Goal: Book appointment/travel/reservation

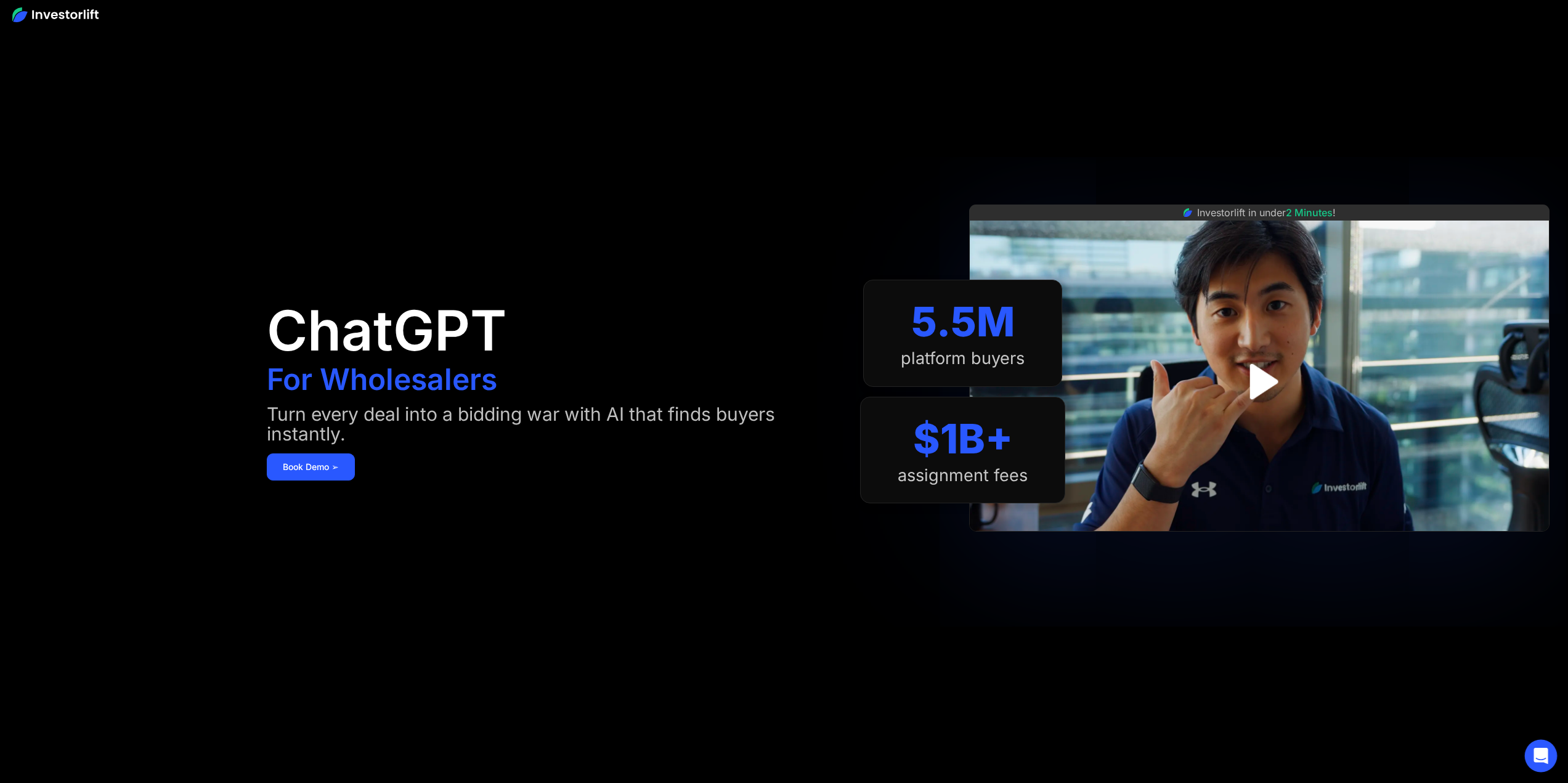
click at [1533, 746] on div "Open Intercom Messenger" at bounding box center [1541, 756] width 33 height 33
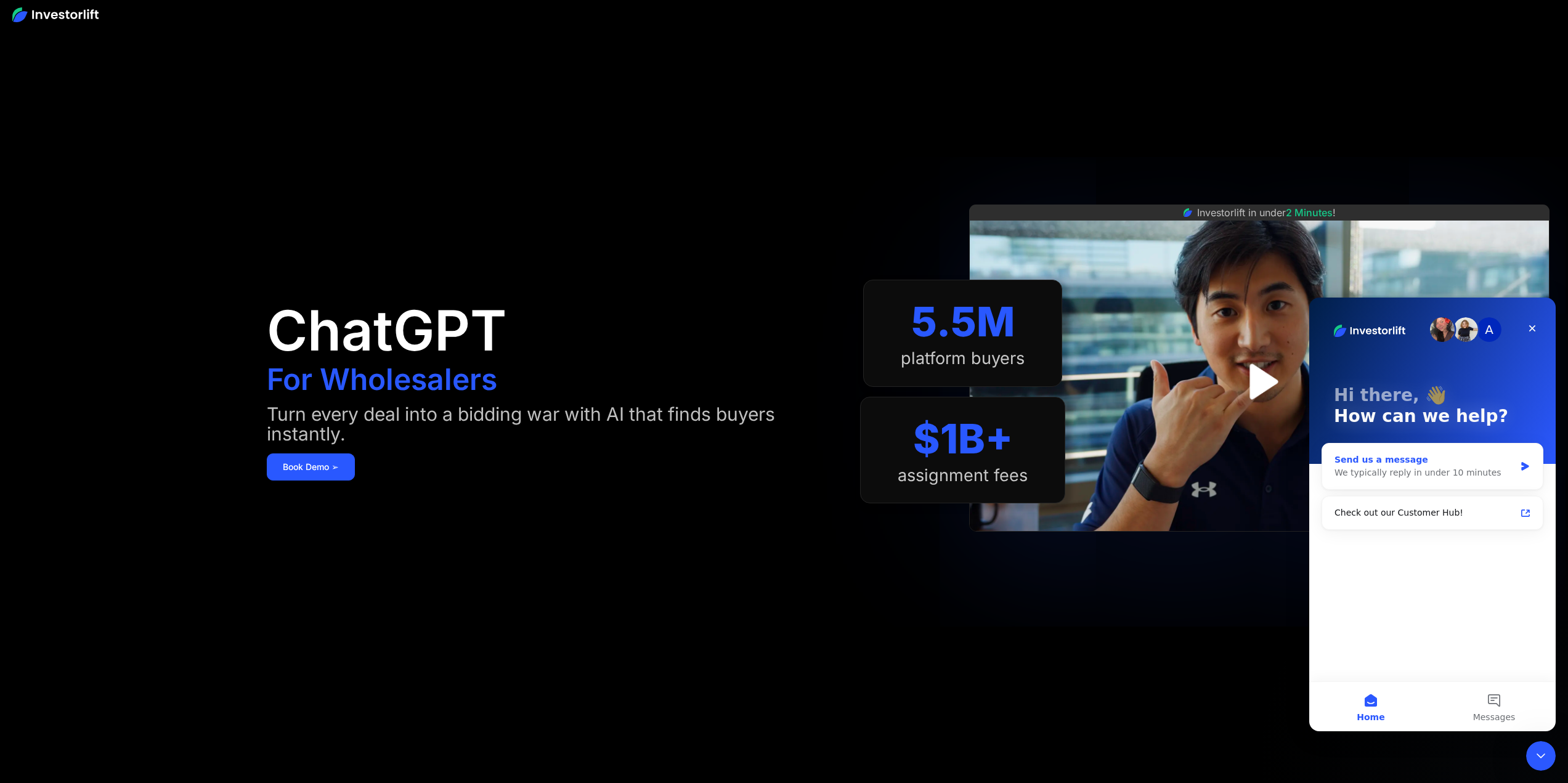
click at [1422, 477] on div "We typically reply in under 10 minutes" at bounding box center [1424, 472] width 180 height 13
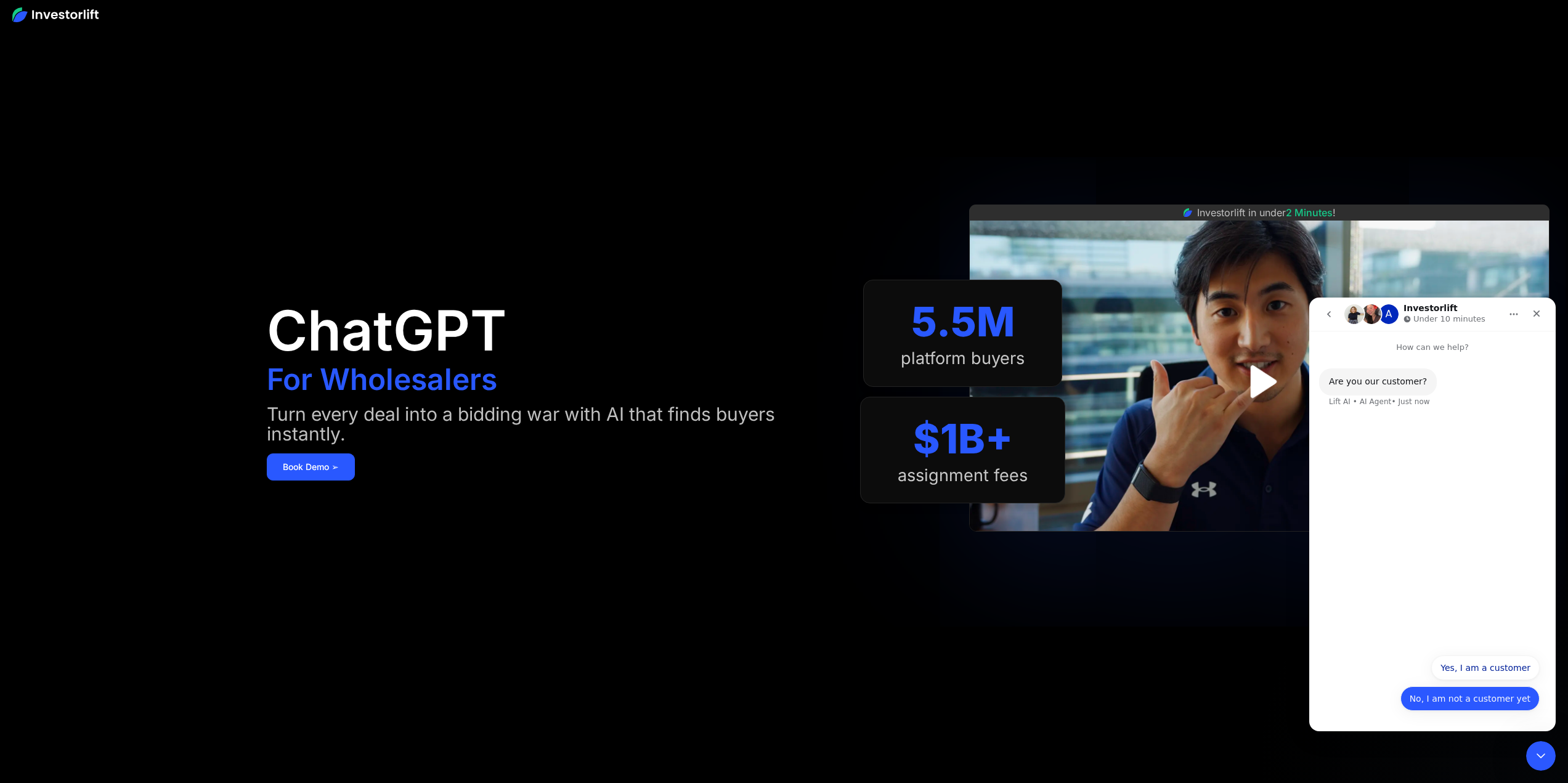
click at [1439, 690] on button "No, I am not a customer yet" at bounding box center [1470, 698] width 140 height 25
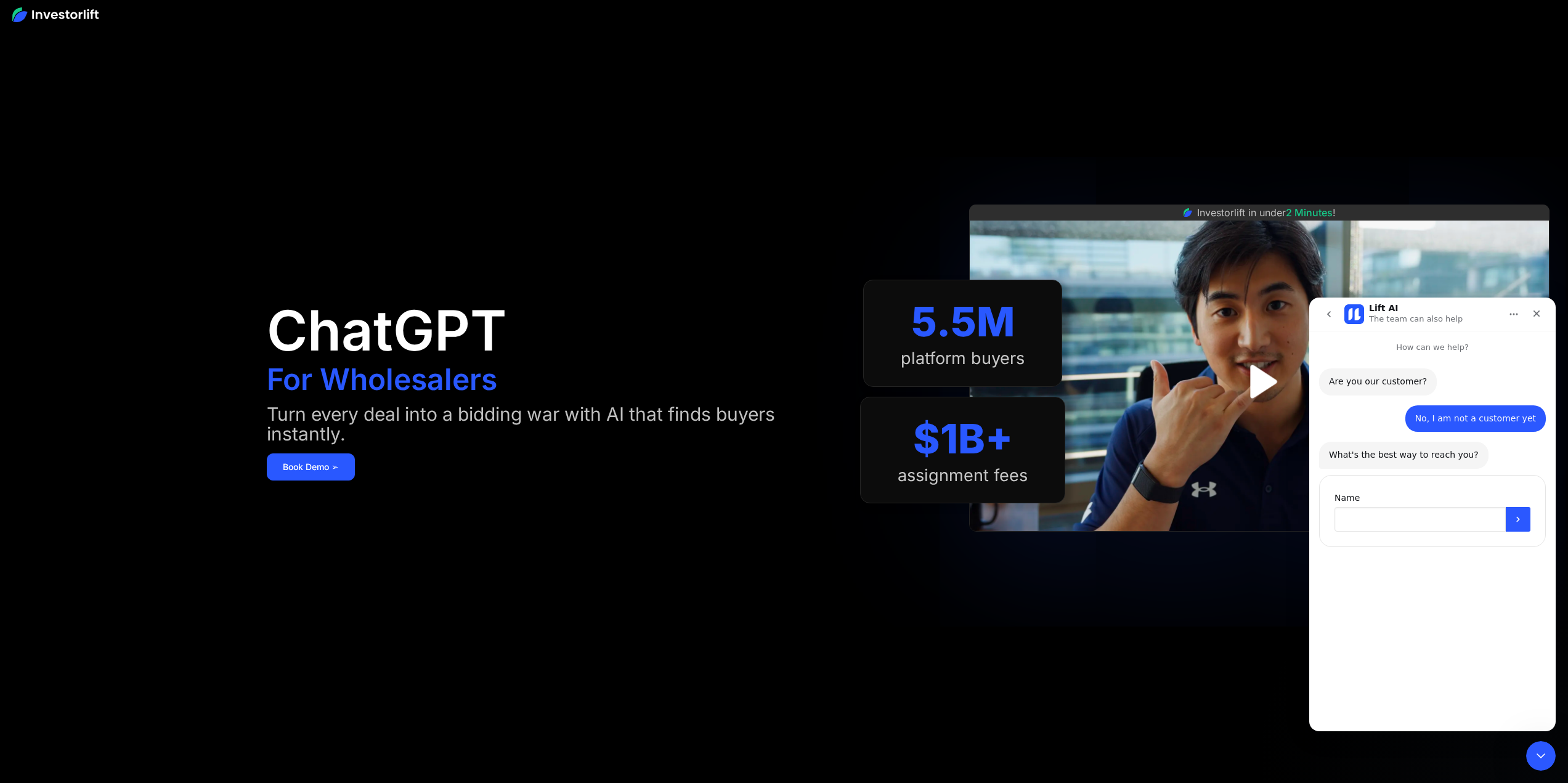
click at [1389, 514] on input "Name" at bounding box center [1420, 519] width 171 height 25
type input "****"
type input "**********"
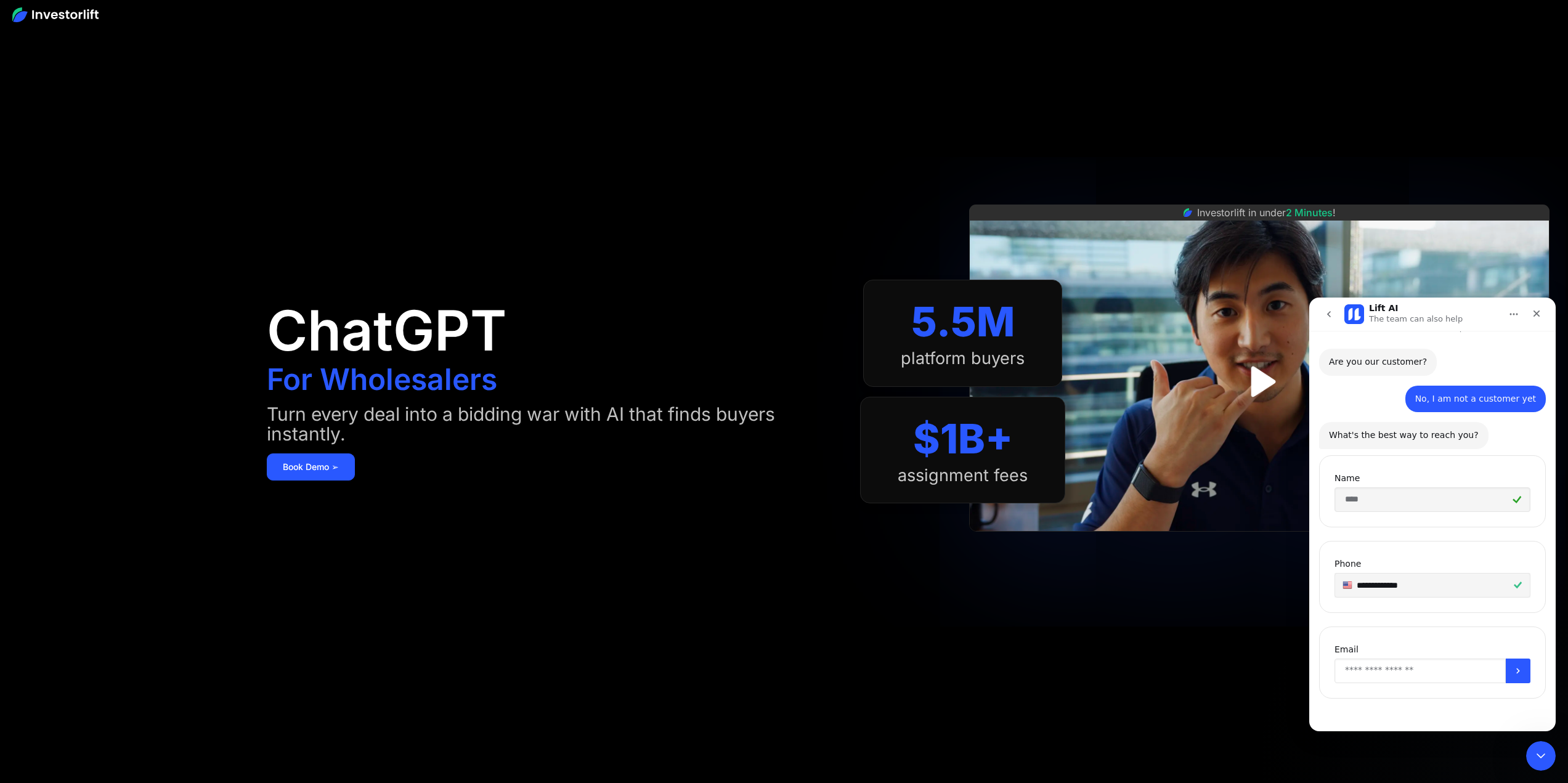
click at [1377, 671] on input "Enter your email" at bounding box center [1420, 670] width 171 height 25
type input "**********"
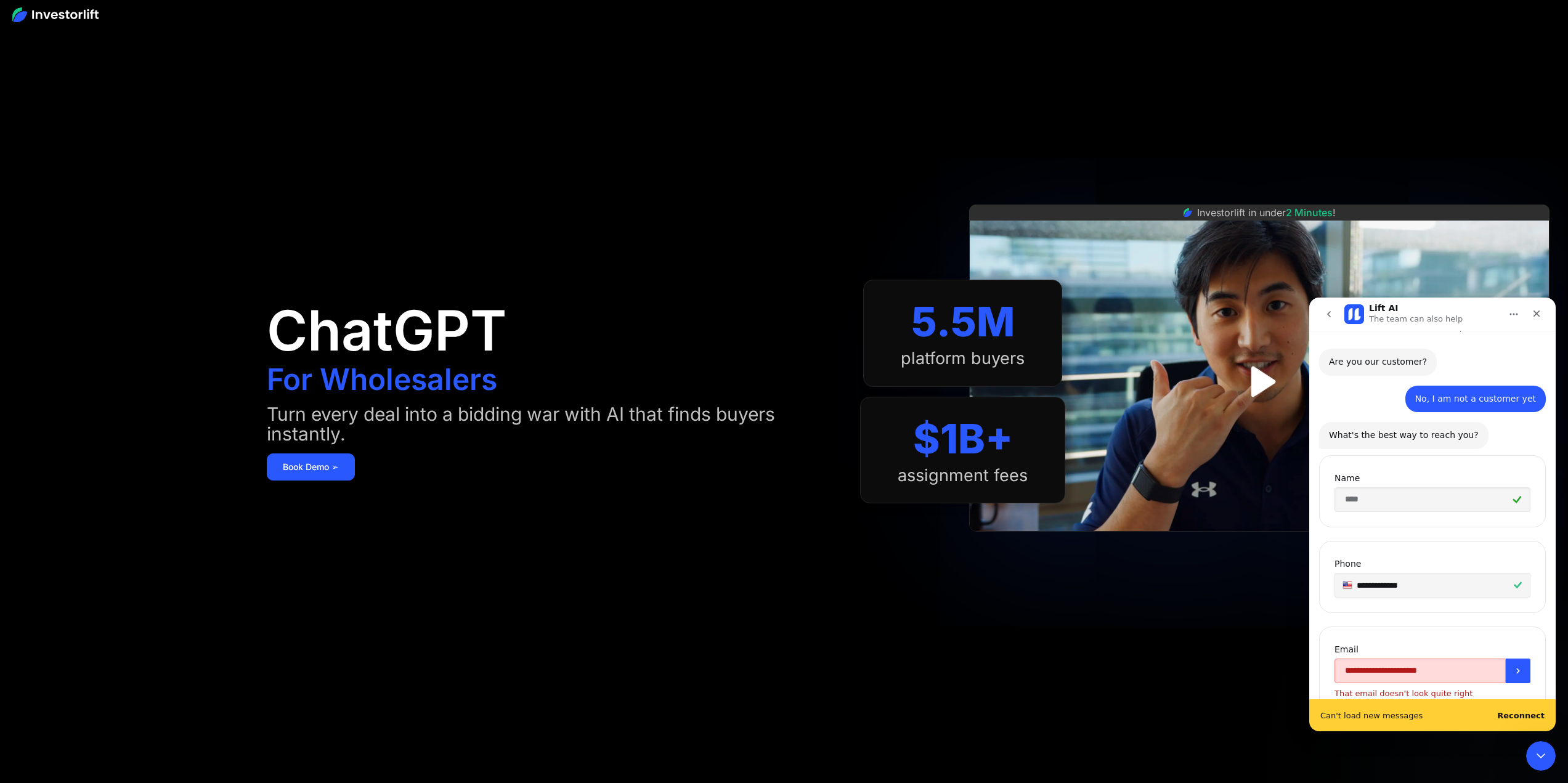
scroll to position [66, 0]
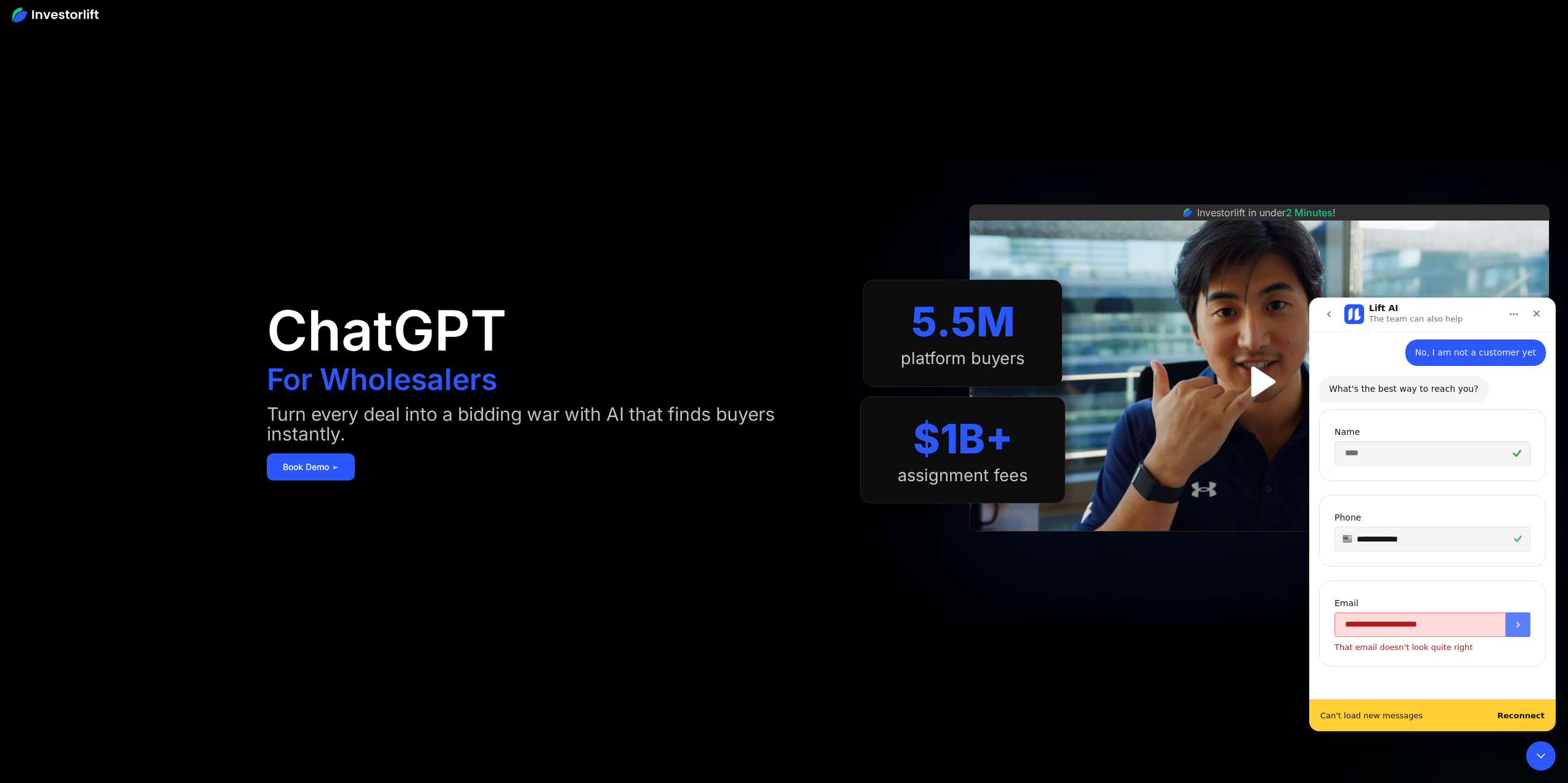
click at [1506, 620] on button "Submit" at bounding box center [1518, 625] width 25 height 25
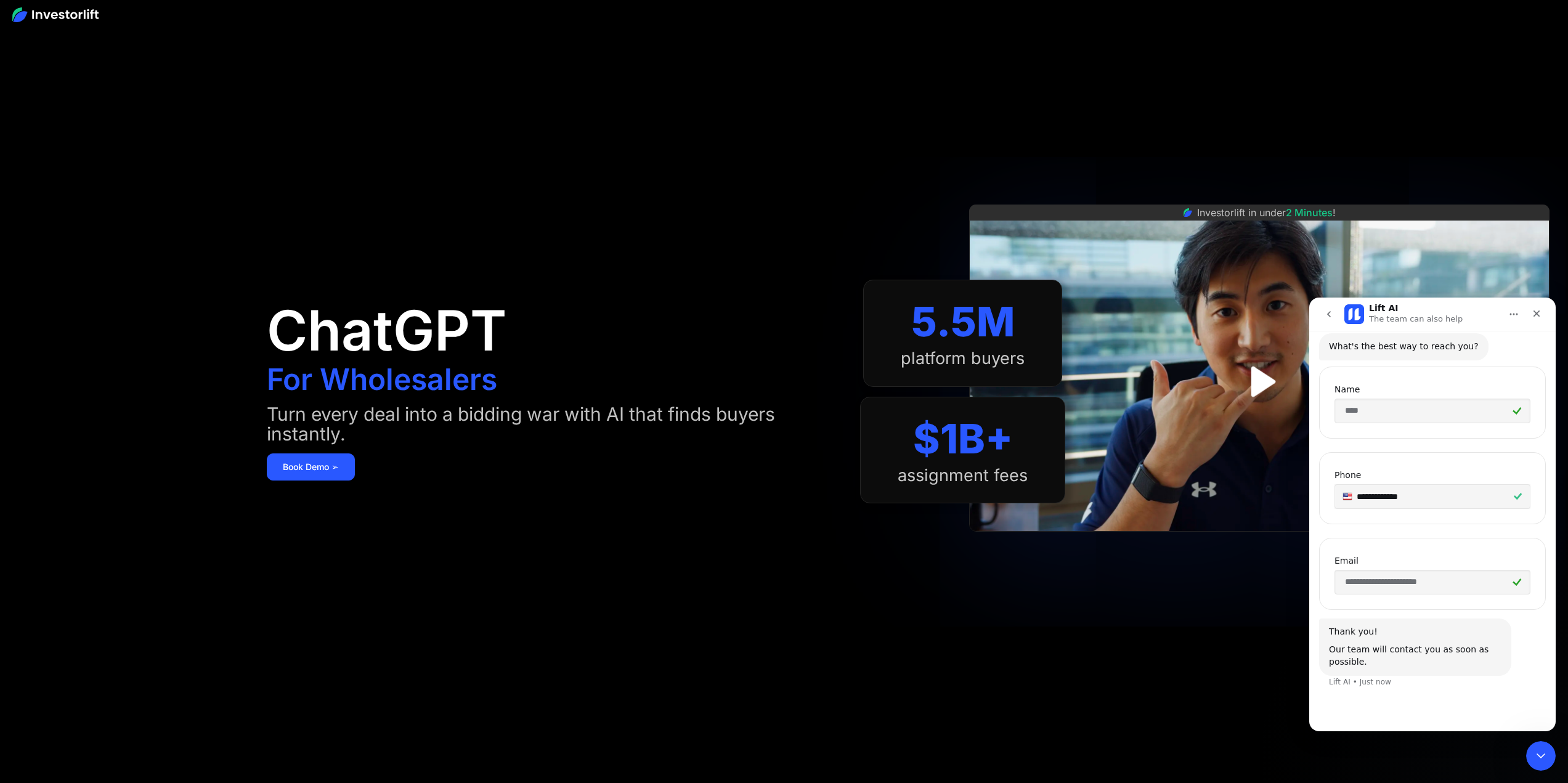
scroll to position [128, 0]
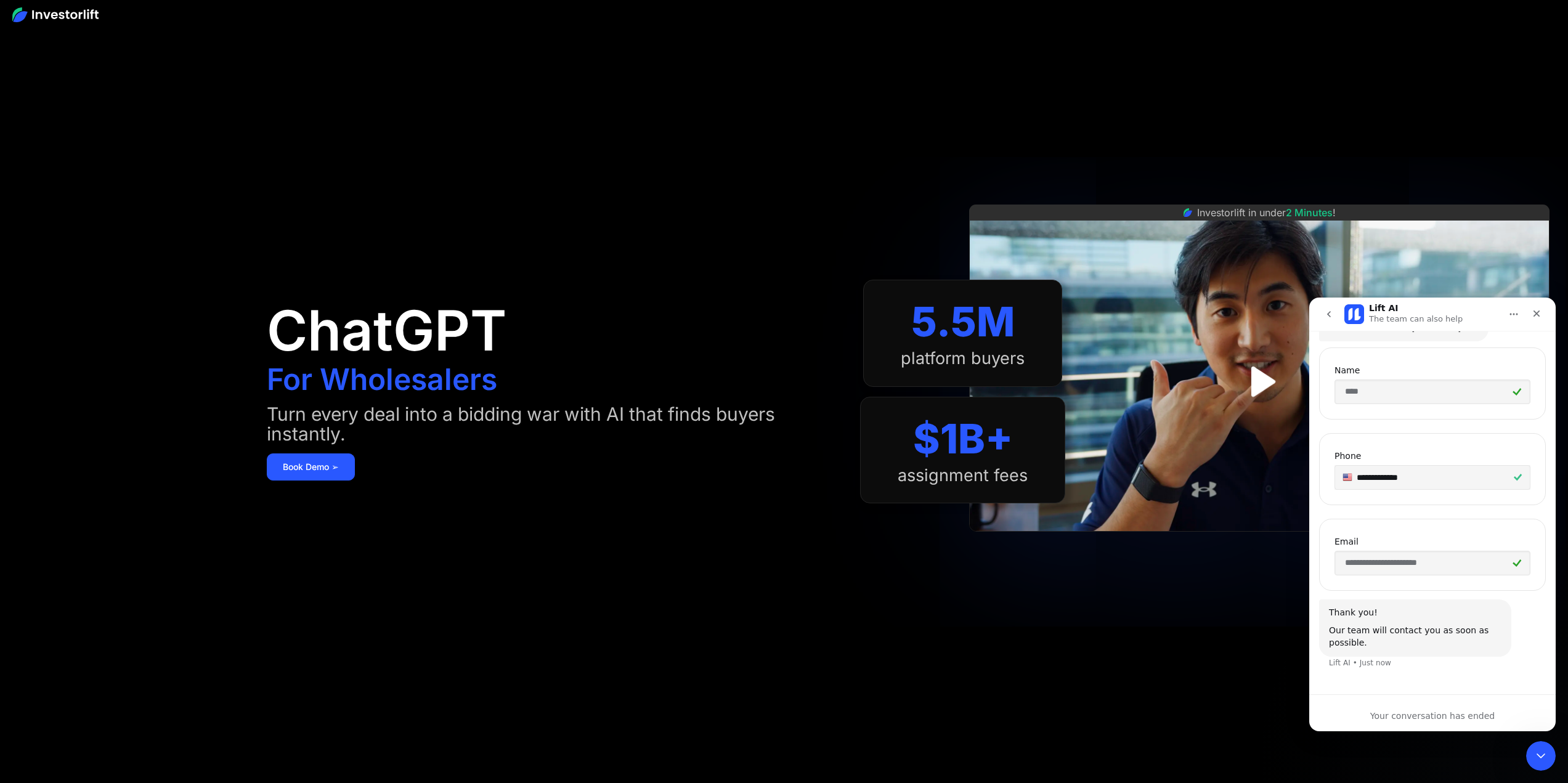
click at [1328, 314] on icon "go back" at bounding box center [1329, 314] width 3 height 6
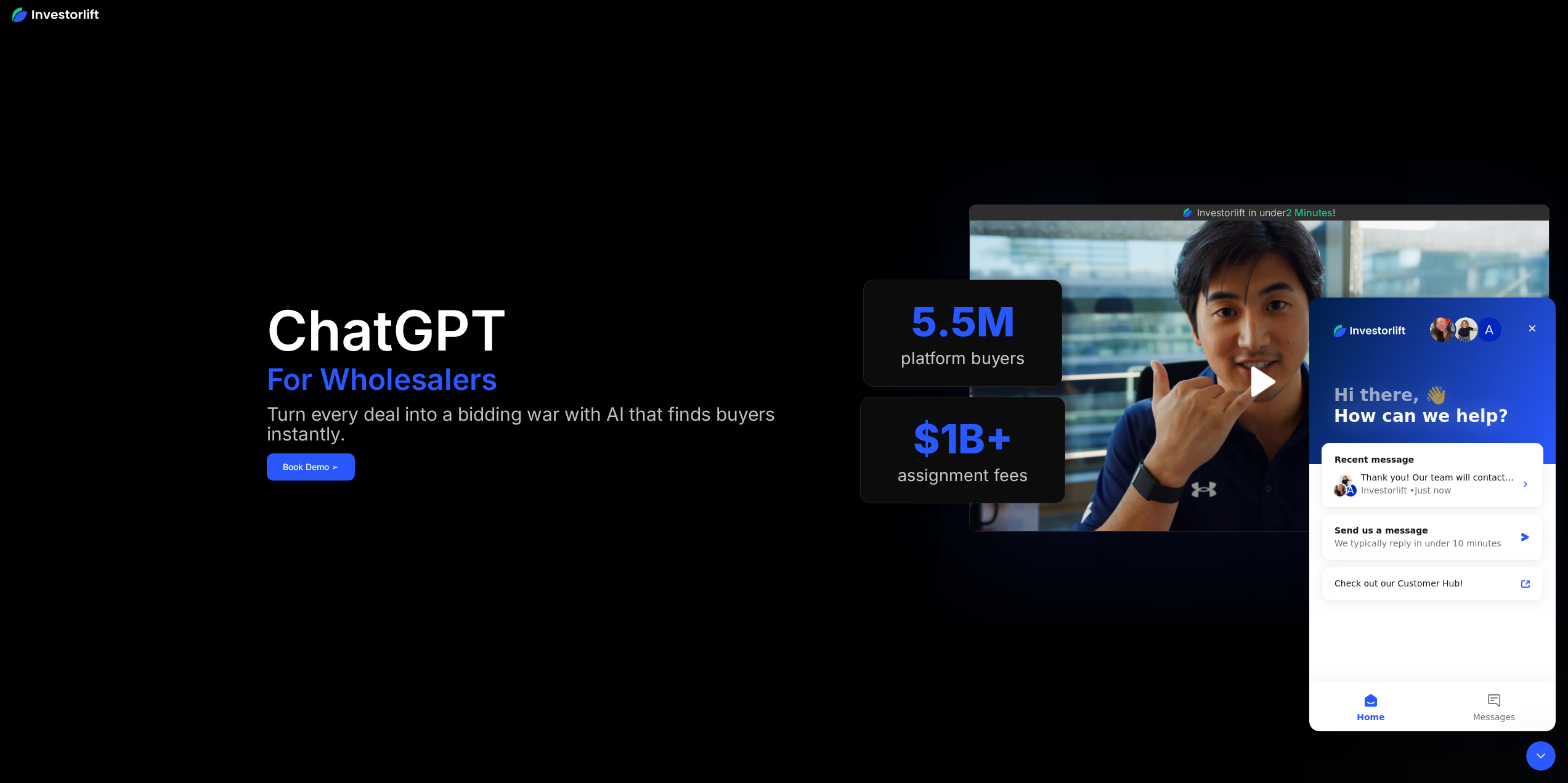
scroll to position [0, 0]
click at [1474, 691] on button "Messages" at bounding box center [1494, 707] width 124 height 49
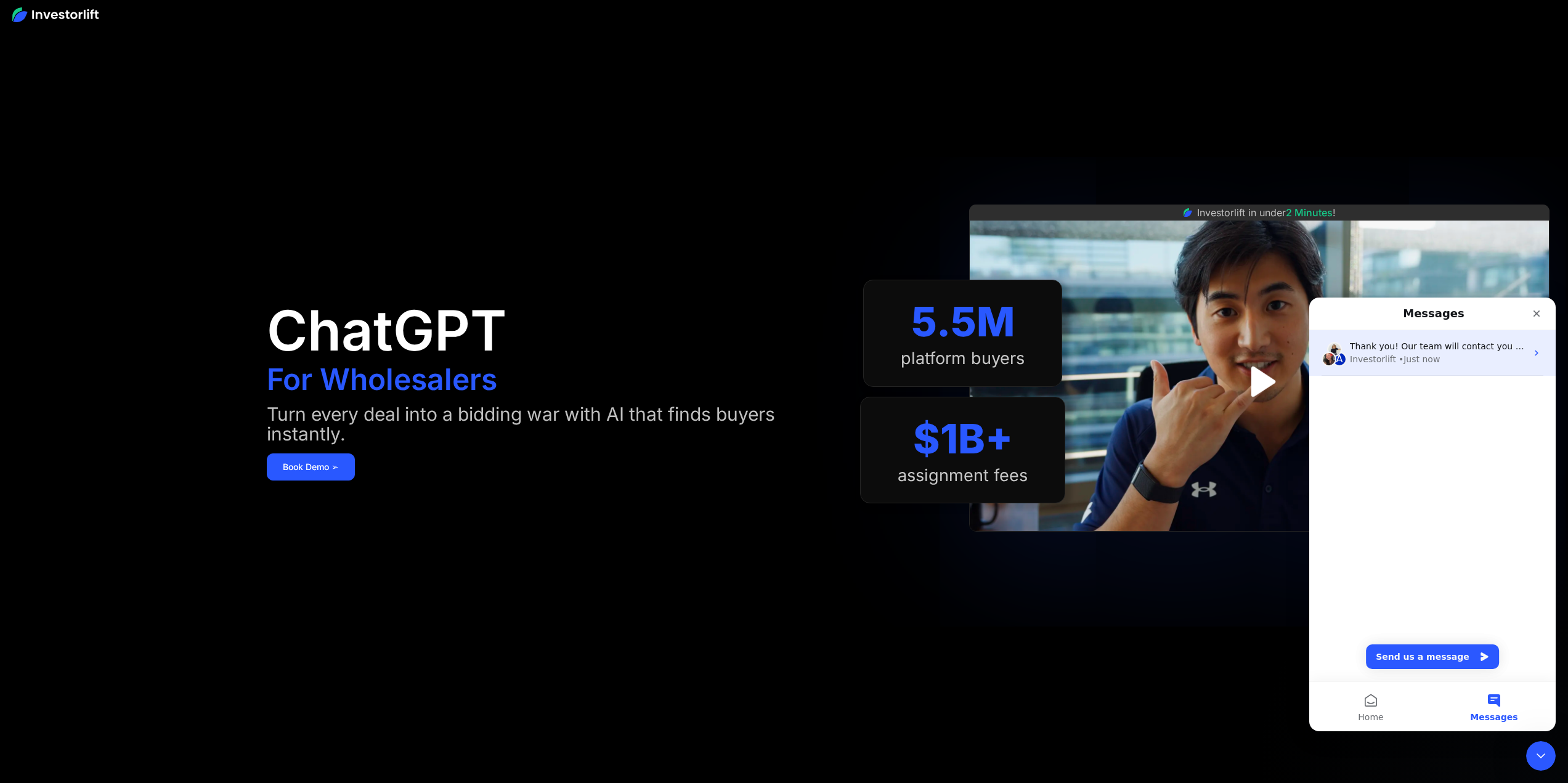
click at [1408, 345] on span "Thank you! Our team will contact you as soon as possible." at bounding box center [1476, 346] width 252 height 10
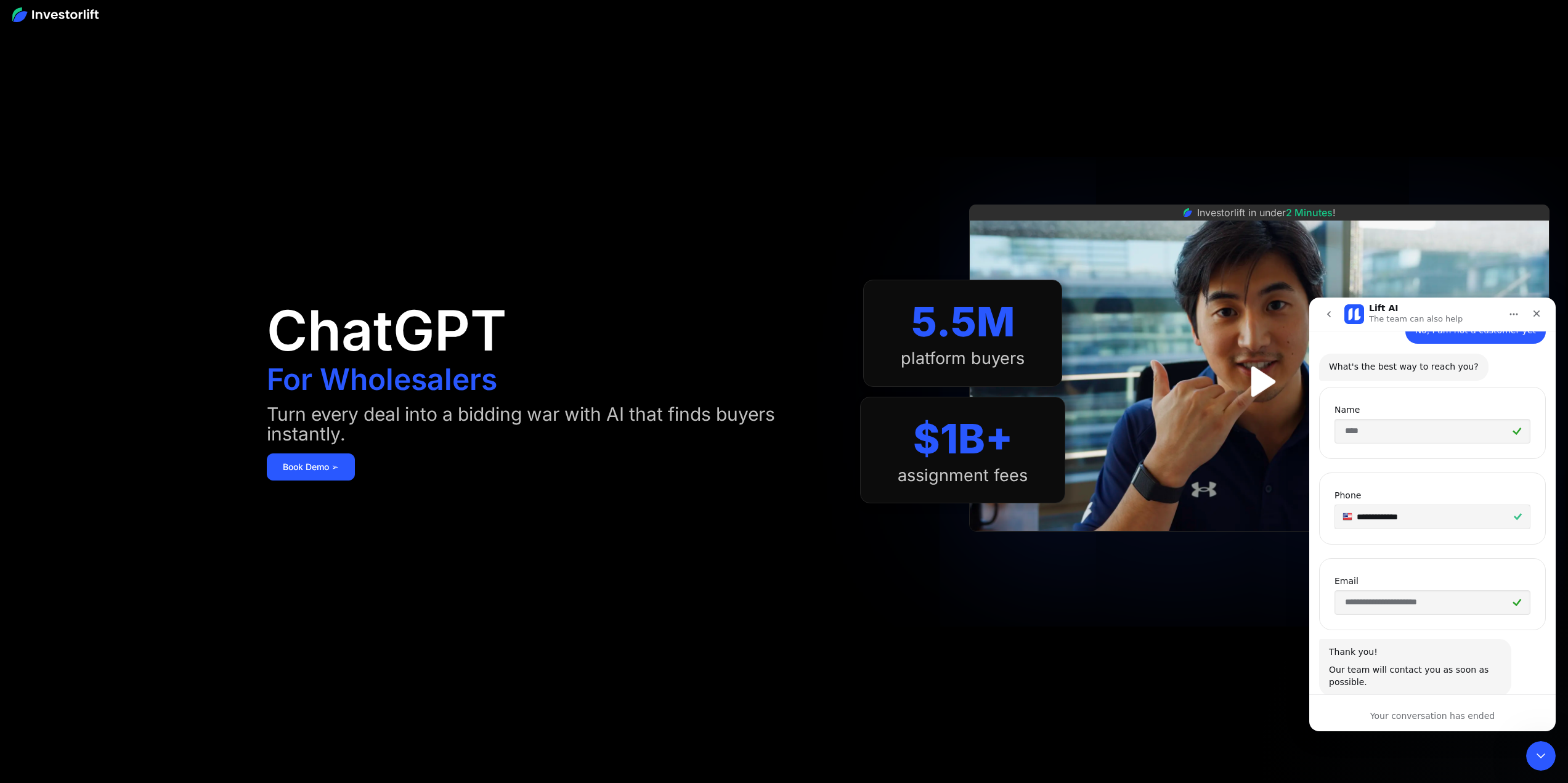
scroll to position [128, 0]
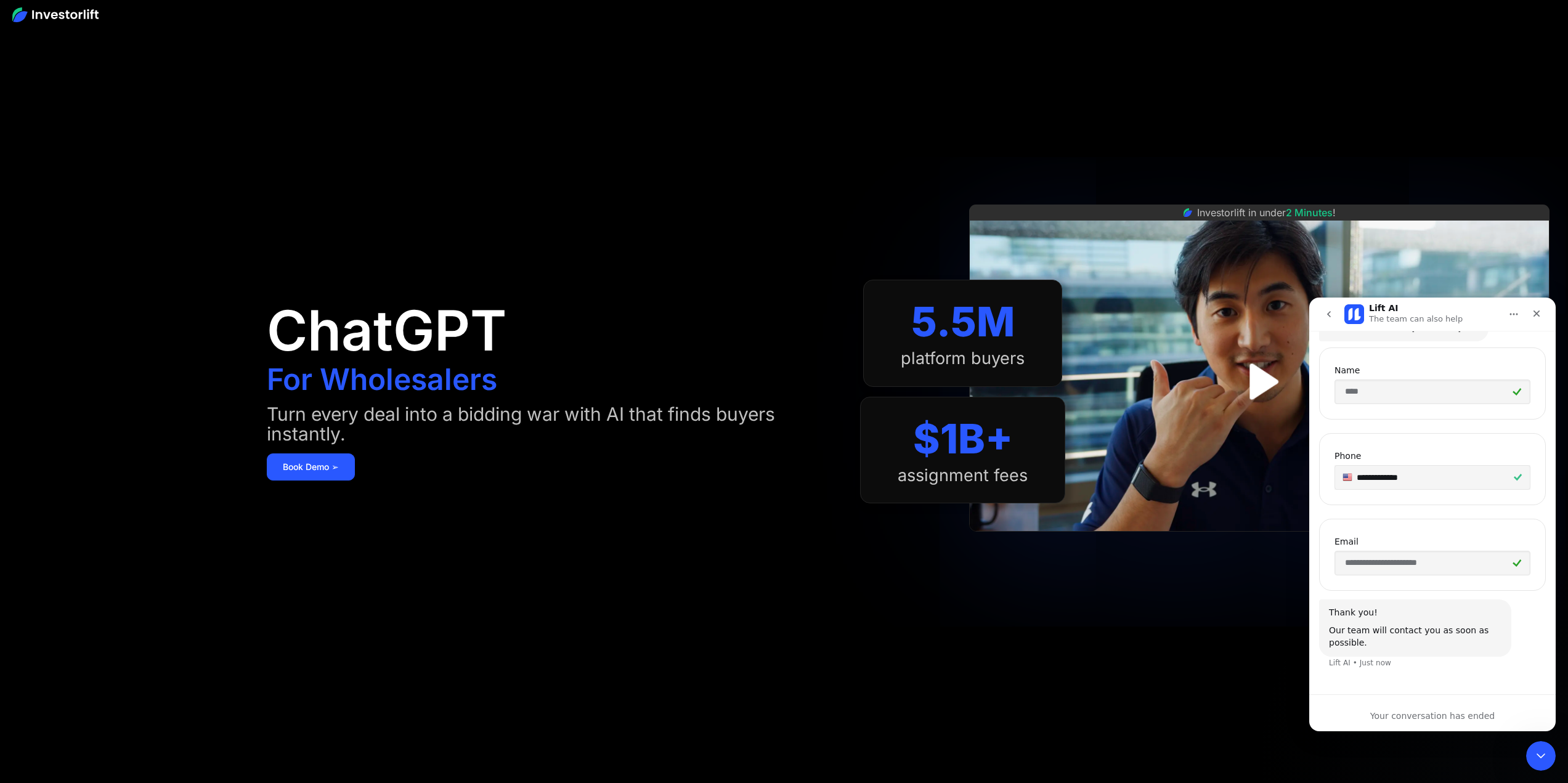
click at [34, 8] on img at bounding box center [56, 14] width 86 height 14
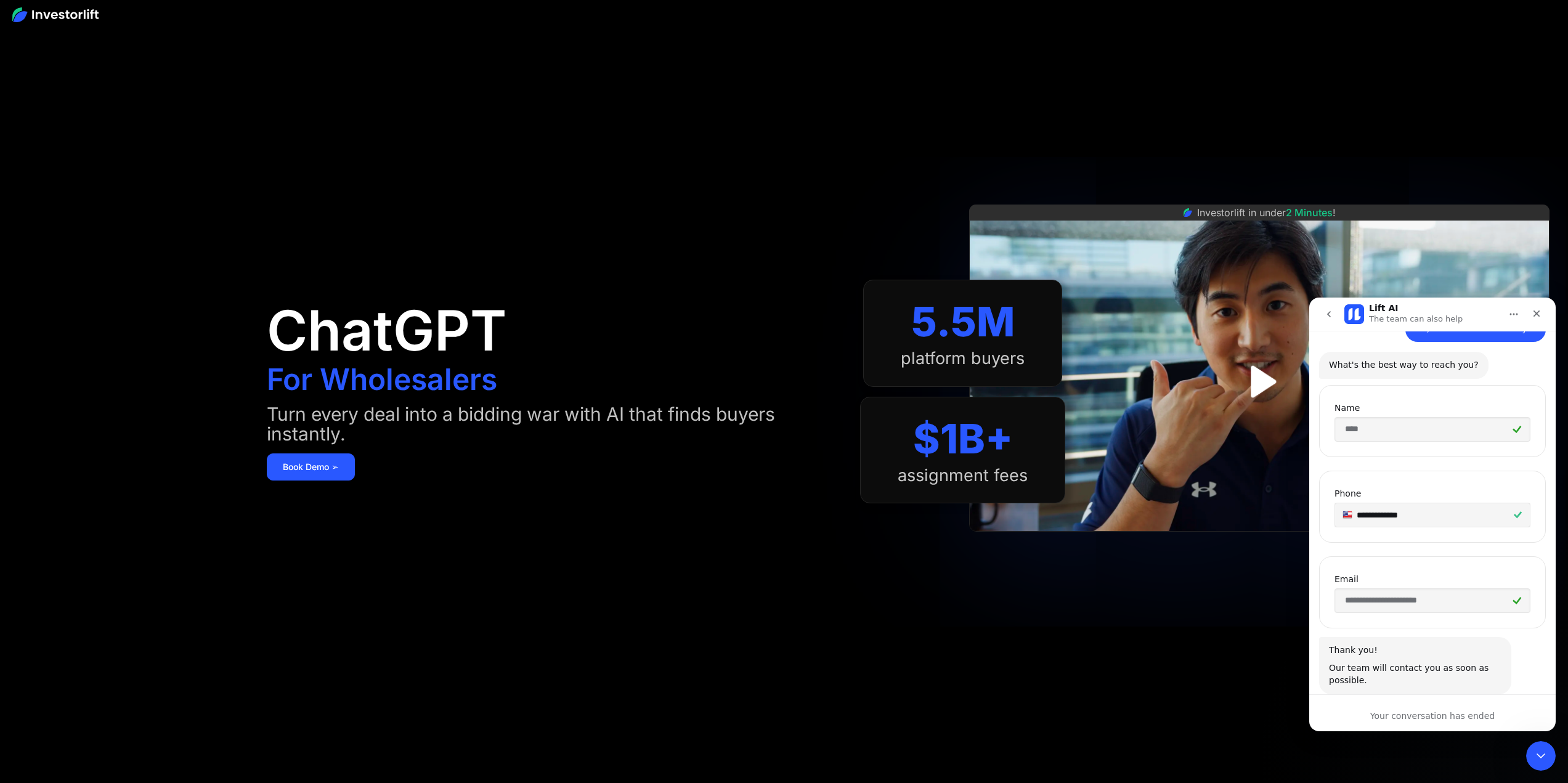
scroll to position [128, 0]
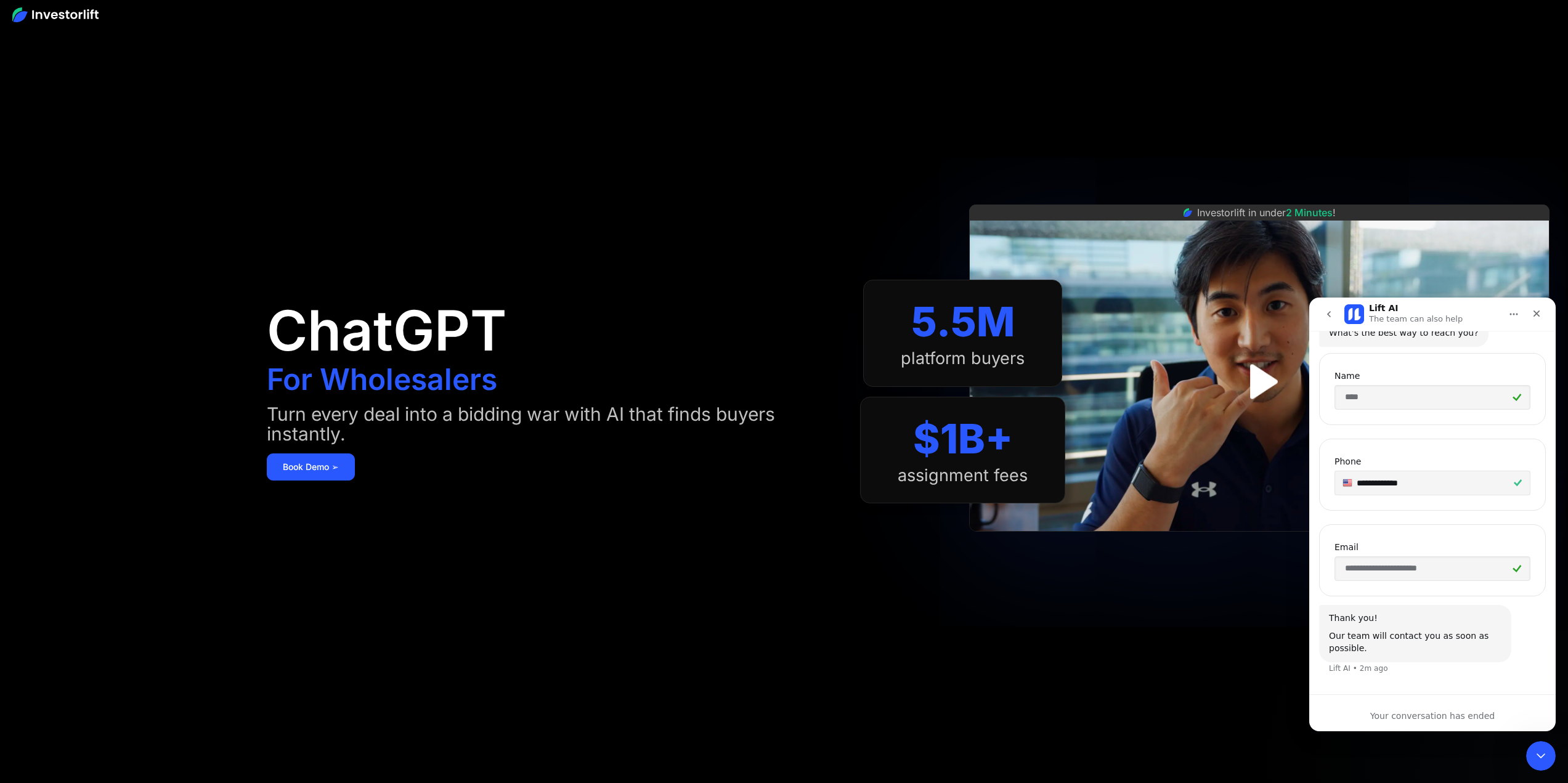
scroll to position [128, 0]
click at [1268, 371] on img "open lightbox" at bounding box center [1259, 381] width 85 height 85
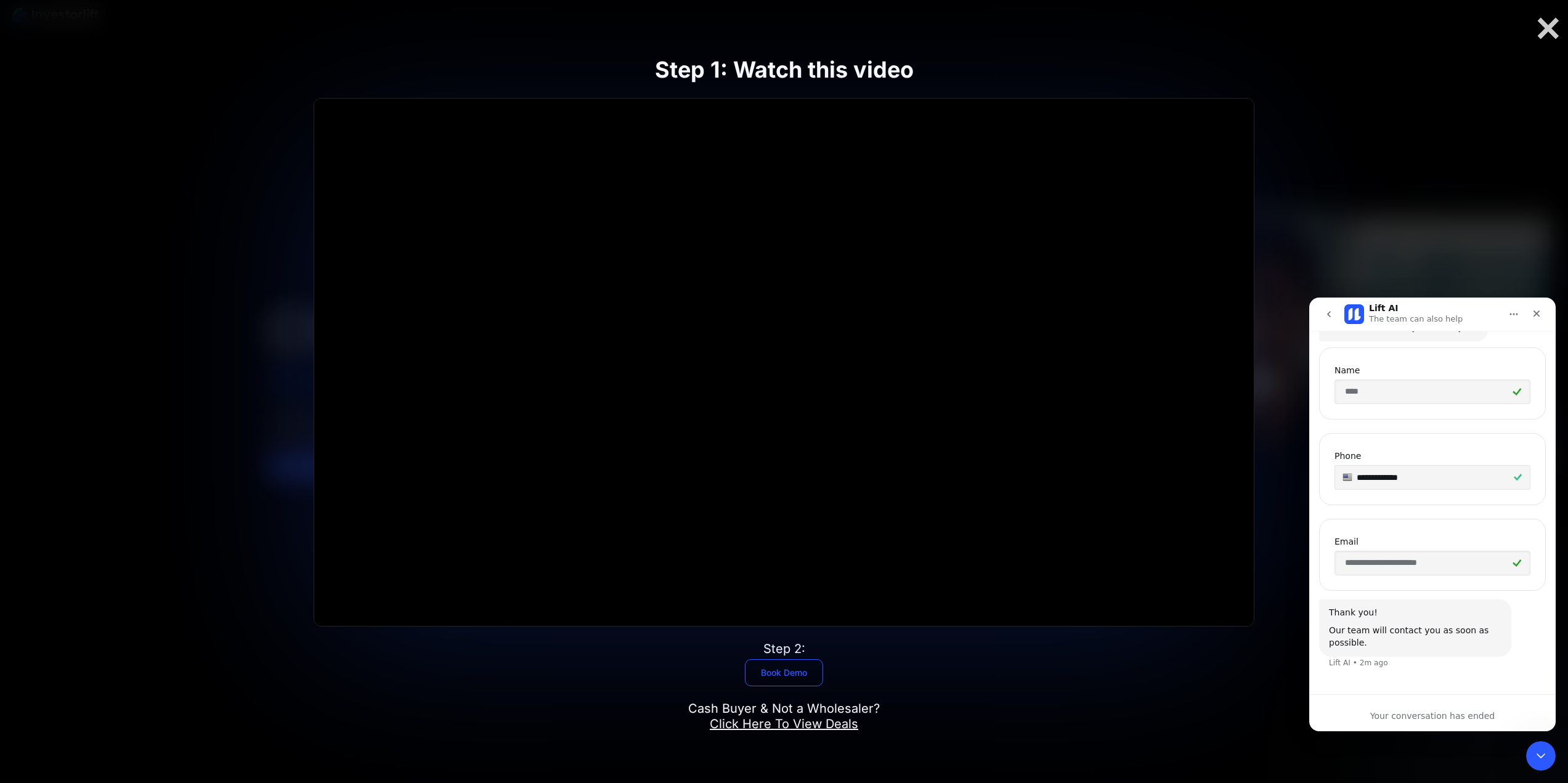
click at [772, 673] on link "Book Demo" at bounding box center [784, 673] width 78 height 27
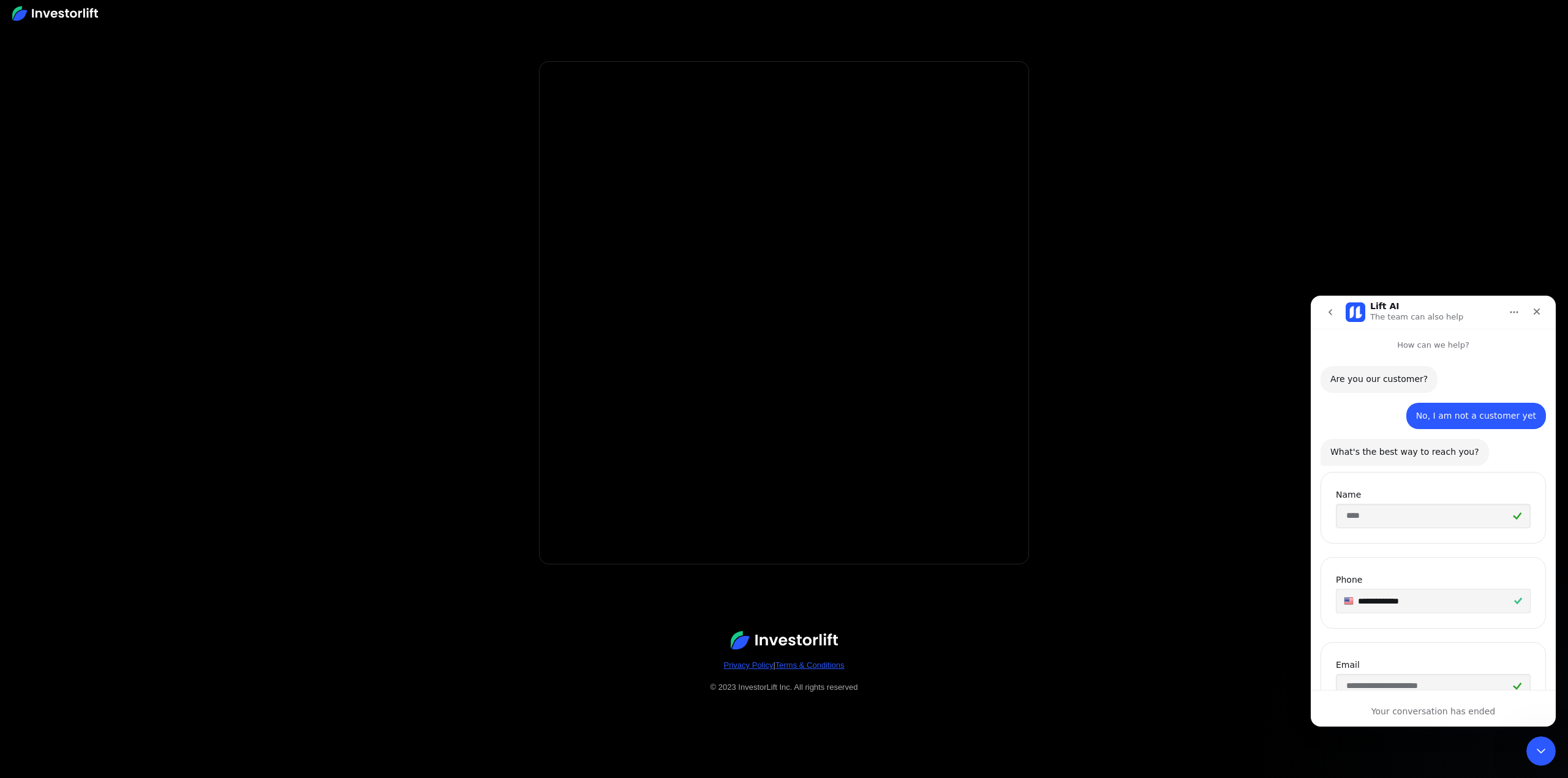
scroll to position [127, 0]
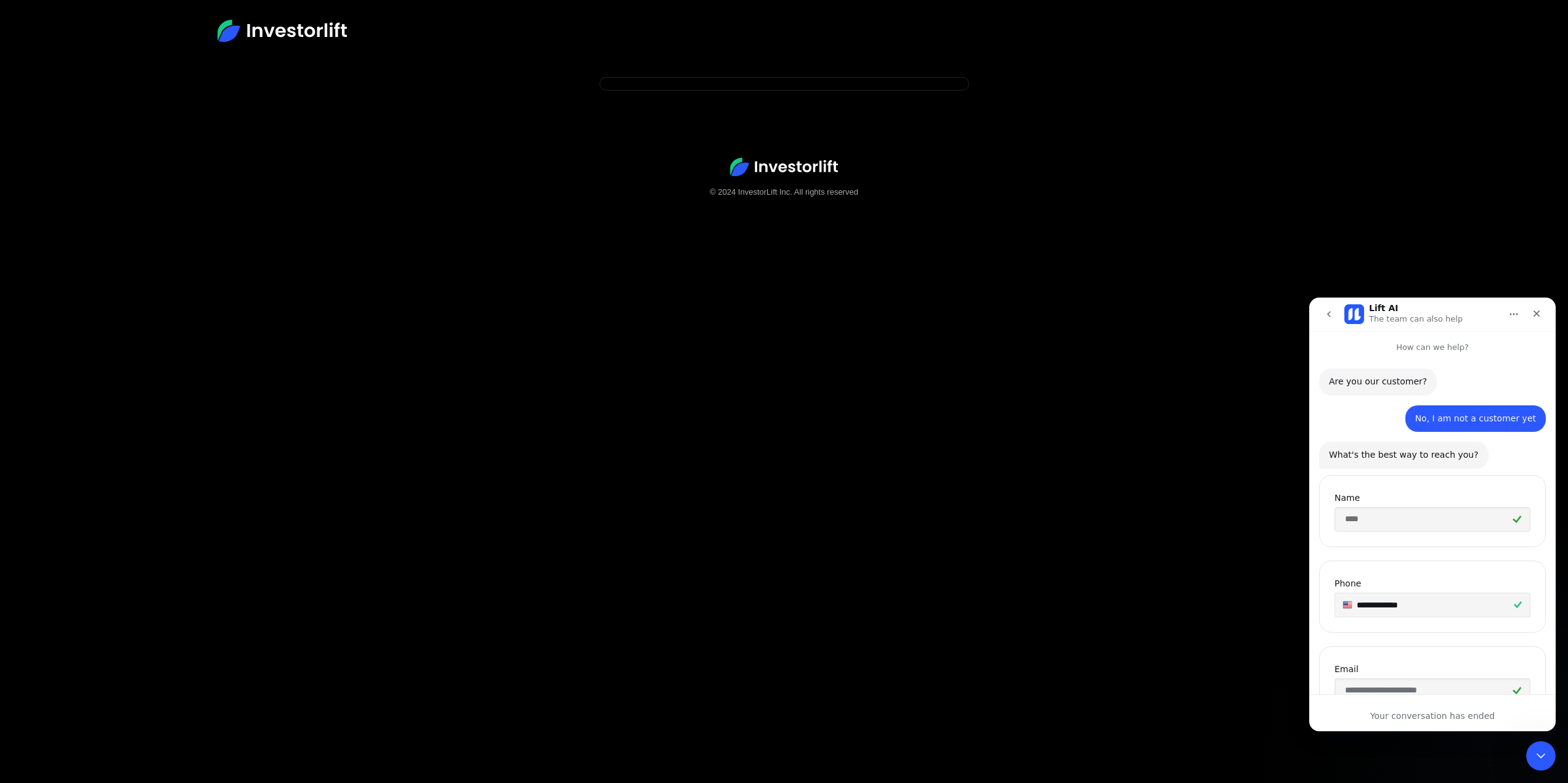
scroll to position [128, 0]
